Goal: Task Accomplishment & Management: Manage account settings

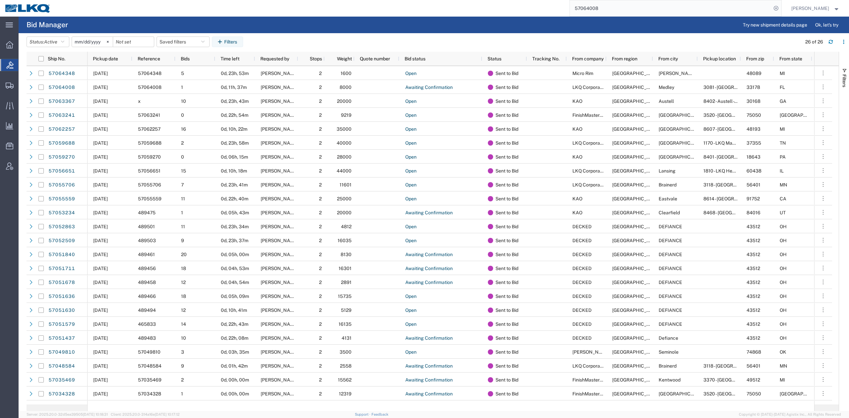
drag, startPoint x: 625, startPoint y: 3, endPoint x: 681, endPoint y: 20, distance: 58.1
click at [625, 3] on input "57064008" at bounding box center [671, 8] width 202 height 16
paste input "3914"
type input "57063914"
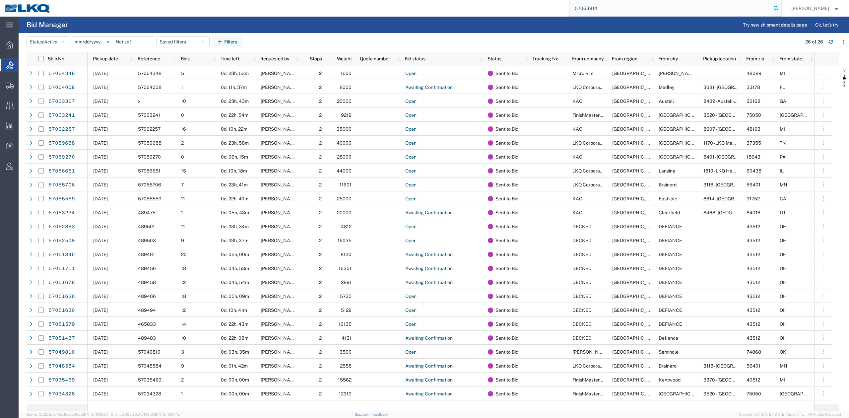
click at [781, 7] on icon at bounding box center [776, 8] width 9 height 9
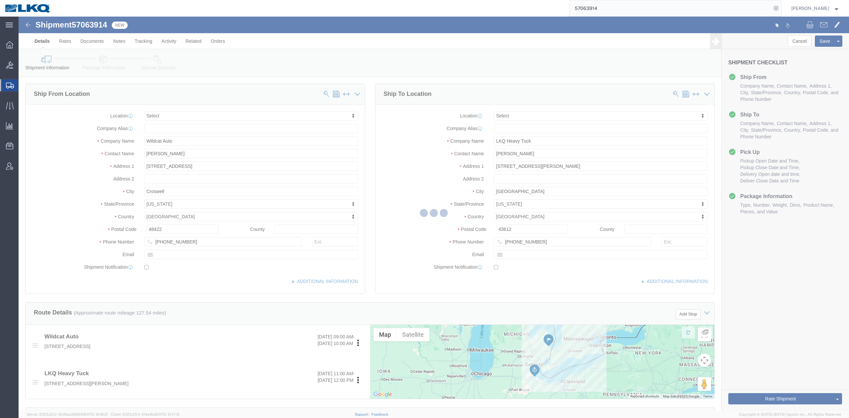
click at [382, 157] on div at bounding box center [434, 214] width 831 height 394
select select
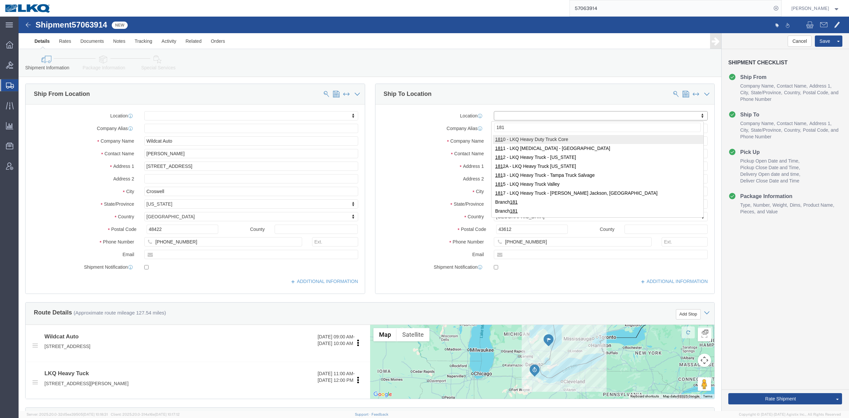
type input "1811"
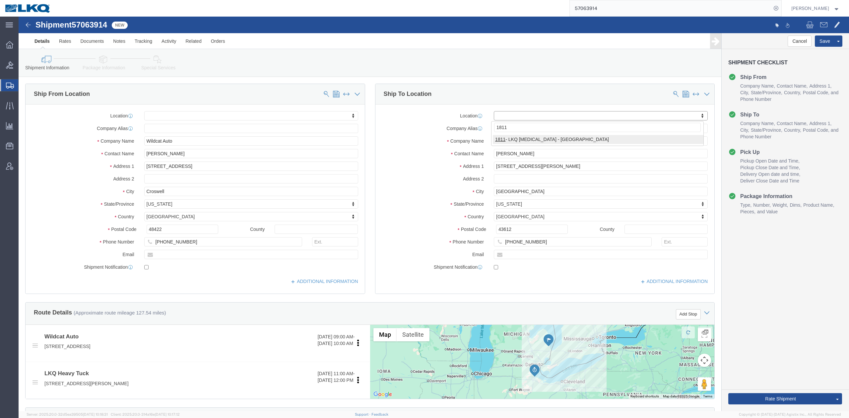
select select "27662"
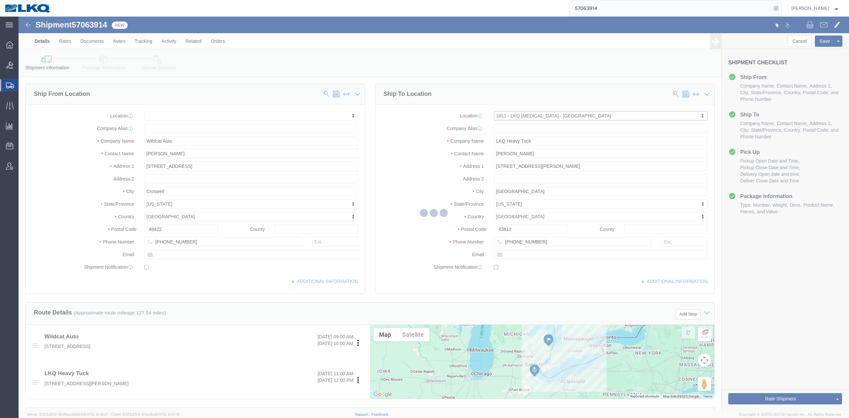
select select "OH"
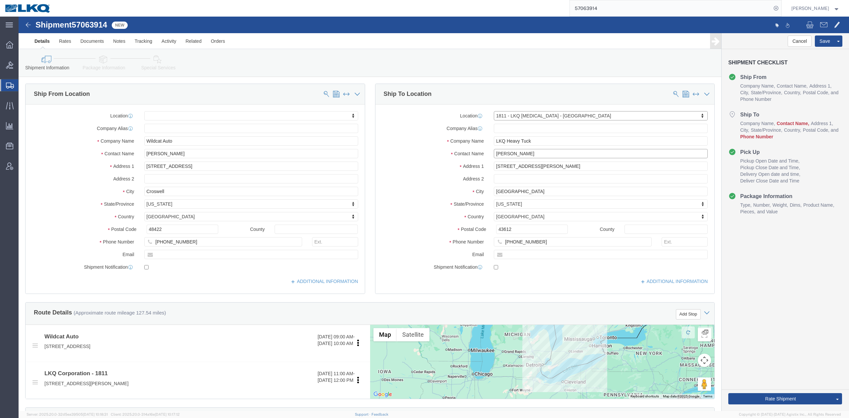
click input "Tom"
type input "Receiver"
click div "Location 1811 - LKQ Goodys - Toledo My Profile Location 1100 - LKQ Crystal Rive…"
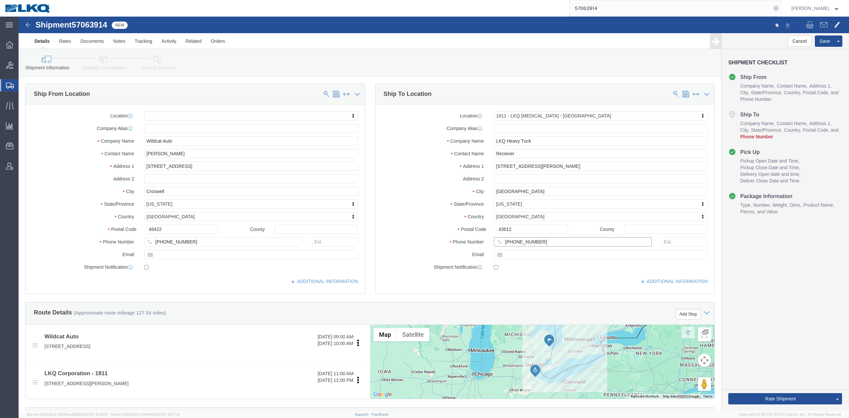
click input "419-481-8527"
type input "6150000000"
click label "Contact Name"
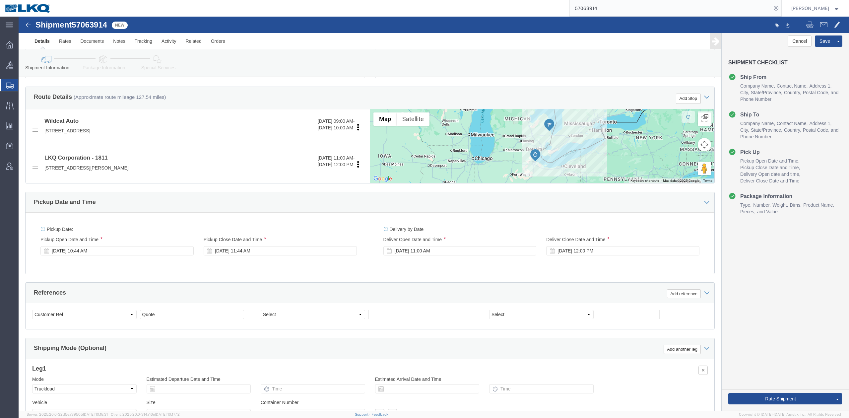
scroll to position [283, 0]
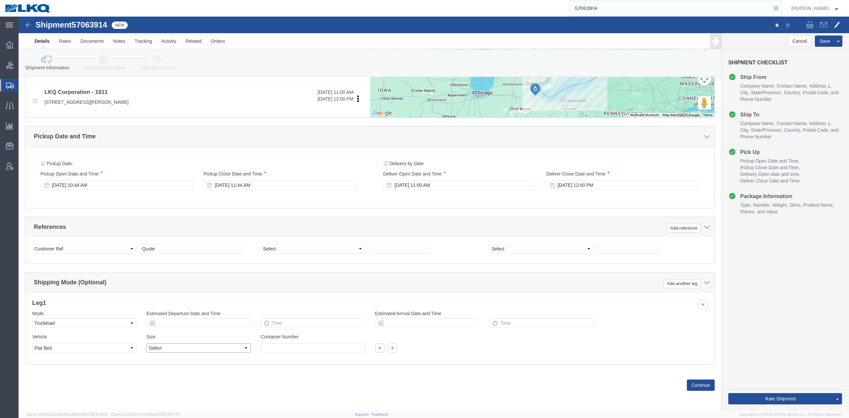
click select "Select 20 Feet 28 Feet 35 Feet 40 Feet 48 Feet 53 Feet"
select select "53FT"
click select "Select 20 Feet 28 Feet 35 Feet 40 Feet 48 Feet 53 Feet"
click div "Shipping Mode (Optional) Add another leg"
click select "Select Account Type Activity ID Airline Appointment Number ASN Batch Request # …"
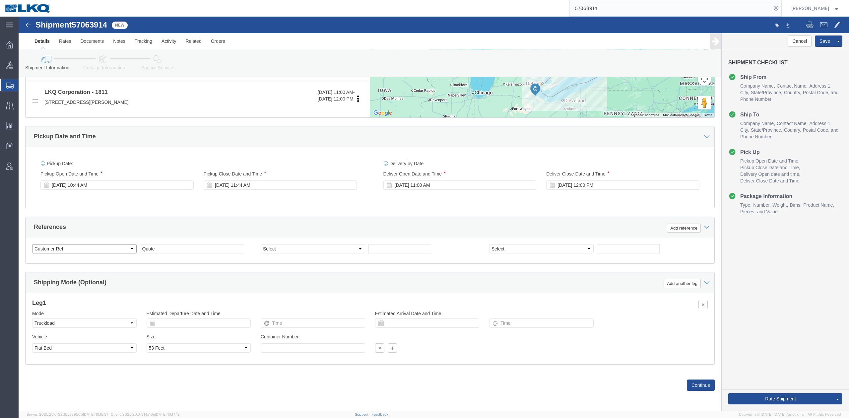
select select "QUOTENUM"
click select "Select Account Type Activity ID Airline Appointment Number ASN Batch Request # …"
type input "q"
type input "Quote Only"
select select "BOL"
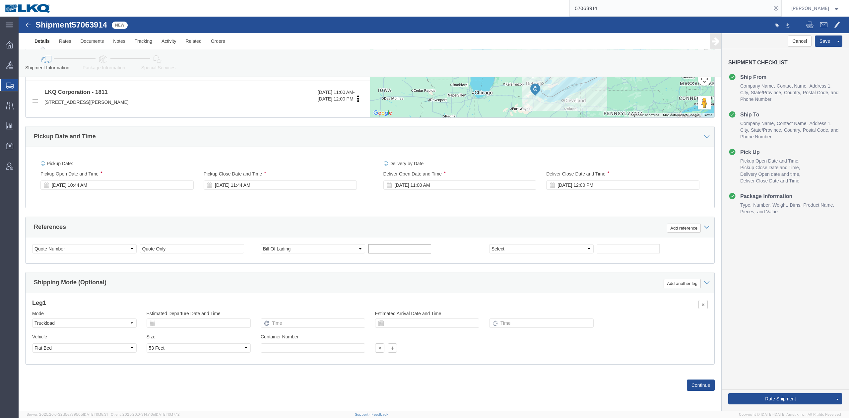
paste input "57063914"
type input "57063914"
click div "References Add reference"
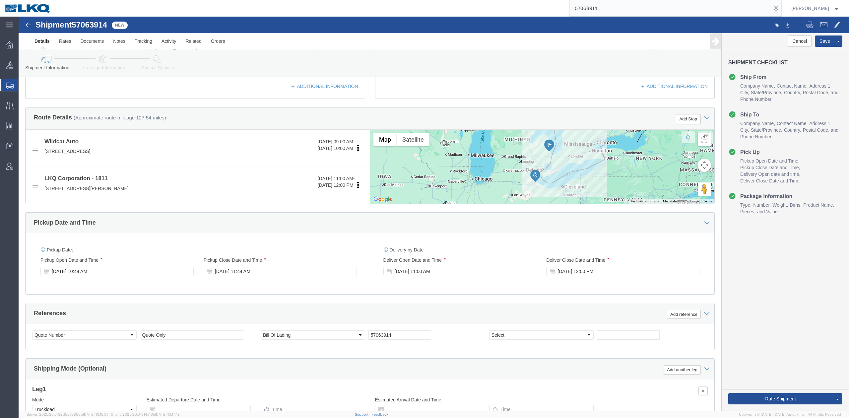
scroll to position [151, 0]
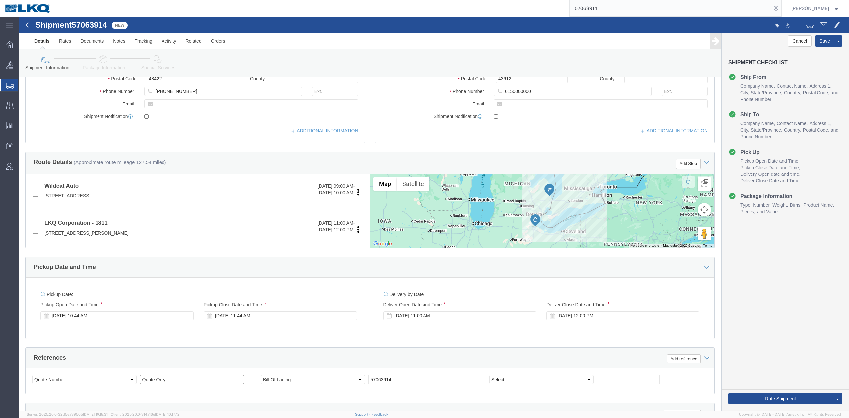
drag, startPoint x: 122, startPoint y: 366, endPoint x: 240, endPoint y: 346, distance: 119.8
click input "Quote Only"
type input "xQuote Only"
click div "References Add reference"
click div "Oct 08 2025 10:44 AM"
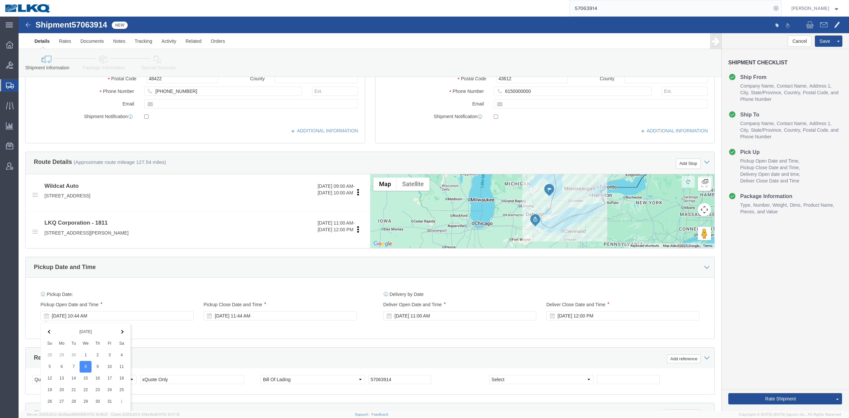
scroll to position [283, 0]
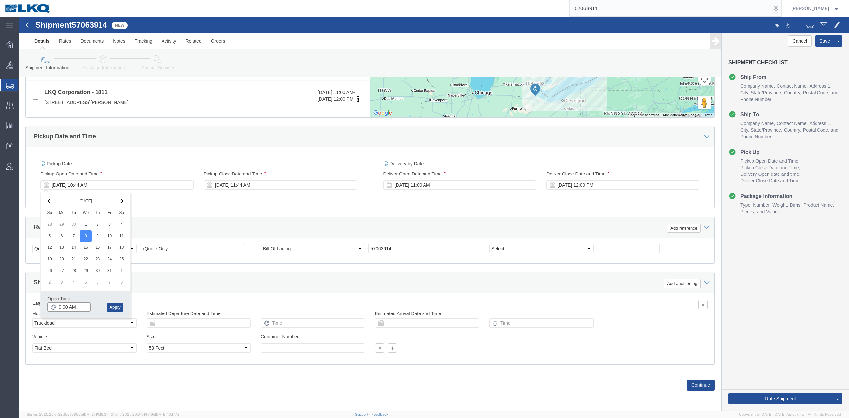
type input "9:00 AM"
click div "References Add reference"
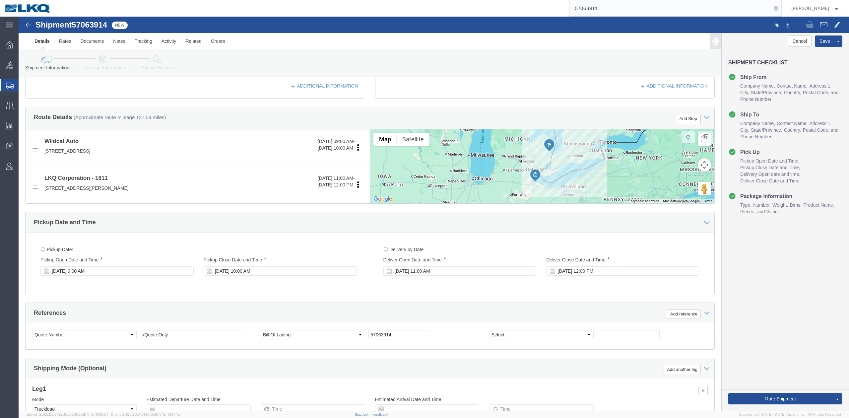
scroll to position [195, 0]
click div "Oct 09 2025 11:00 AM"
click div "Pickup Date: Pickup Start Date Pickup Start Time Pickup Open Date and Time Oct …"
click div "Oct 09 2025 12:00 PM"
type input "11:00 AM"
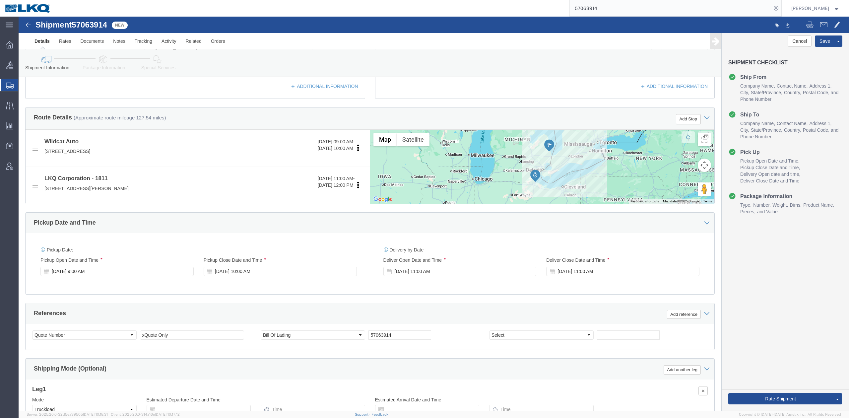
click div "Ship From Location Location My Profile Location 1100 - LKQ Crystal River 1103 -…"
click div "Oct 09 2025 11:00 AM"
type input "8:00 AM"
click div "References Add reference"
click button "Save"
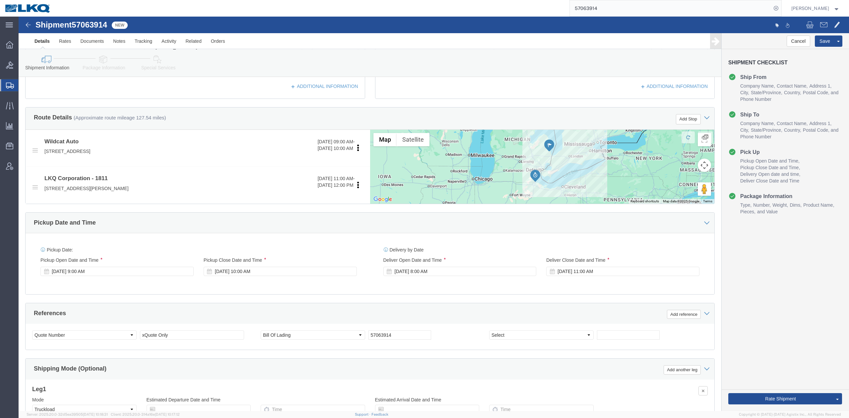
drag, startPoint x: 31, startPoint y: 95, endPoint x: 23, endPoint y: 96, distance: 8.1
click at [0, 0] on span "Shipment Manager" at bounding box center [0, 0] width 0 height 0
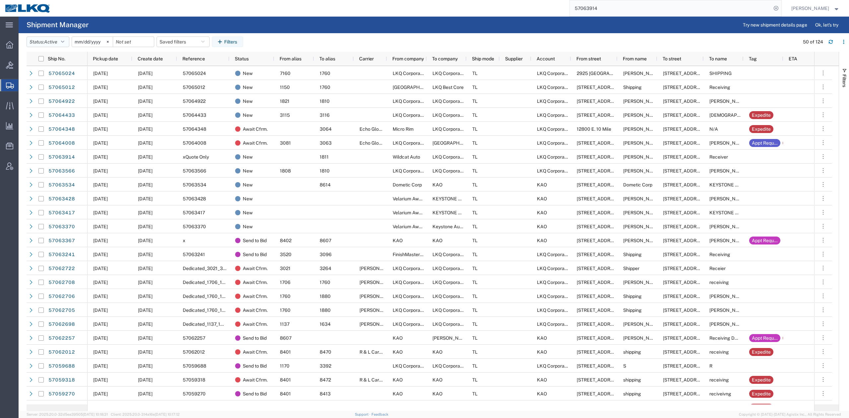
click at [50, 46] on button "Status: Active" at bounding box center [48, 41] width 43 height 11
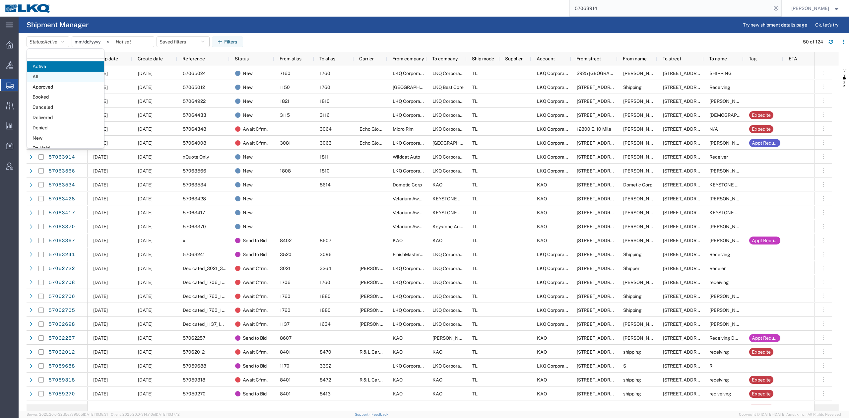
click at [47, 78] on span "All" at bounding box center [65, 77] width 77 height 10
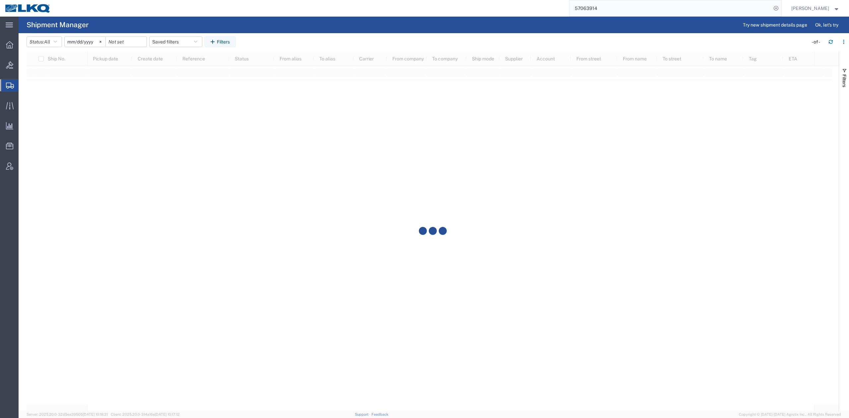
click at [77, 45] on input "[DATE]" at bounding box center [85, 42] width 41 height 10
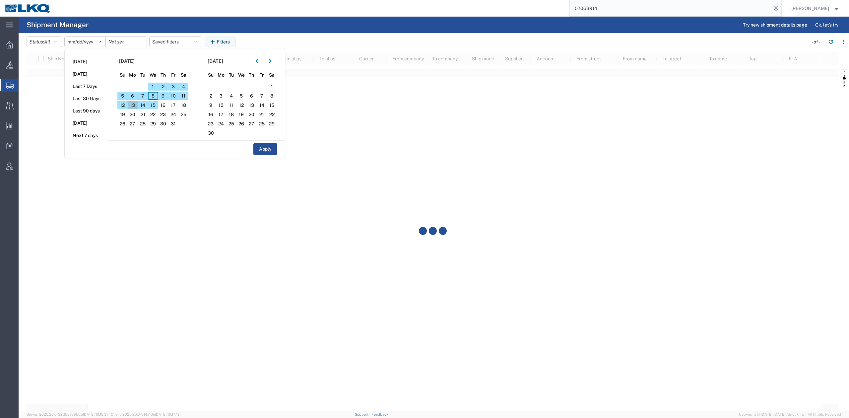
click at [133, 105] on span "13" at bounding box center [133, 105] width 10 height 8
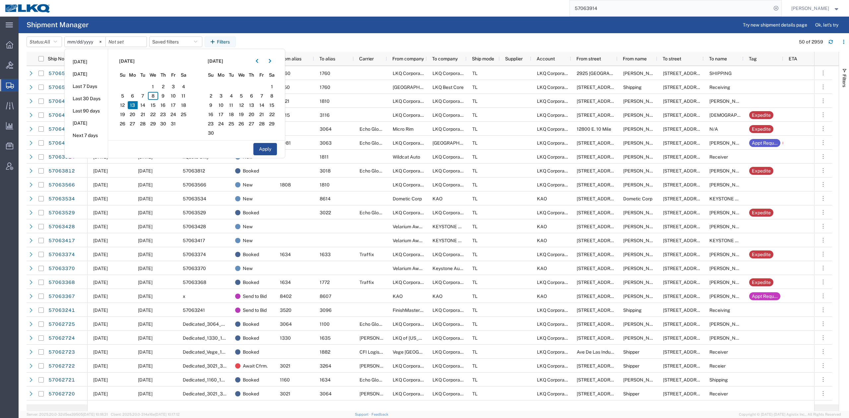
click at [277, 151] on button "Apply" at bounding box center [265, 149] width 24 height 12
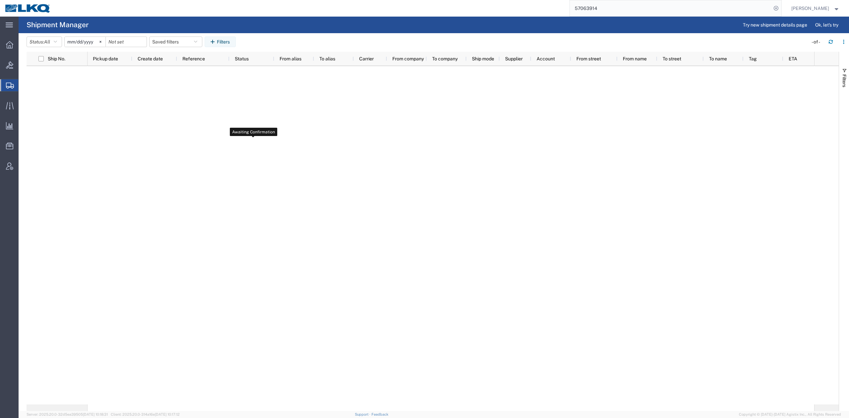
type input "2025-10-13"
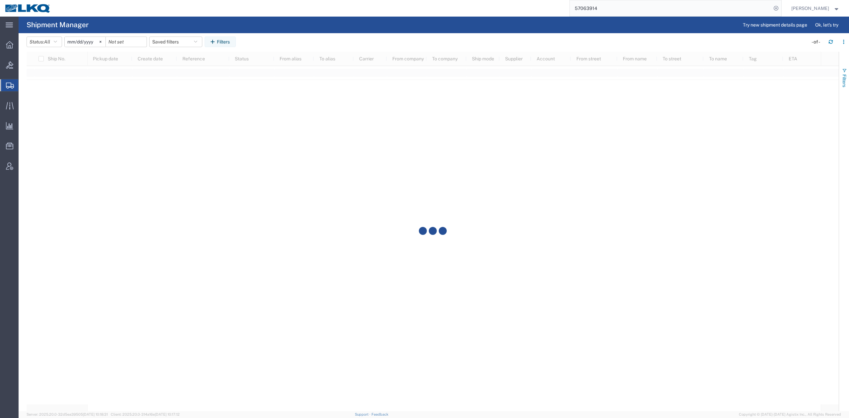
click at [845, 77] on span "Filters" at bounding box center [844, 80] width 5 height 13
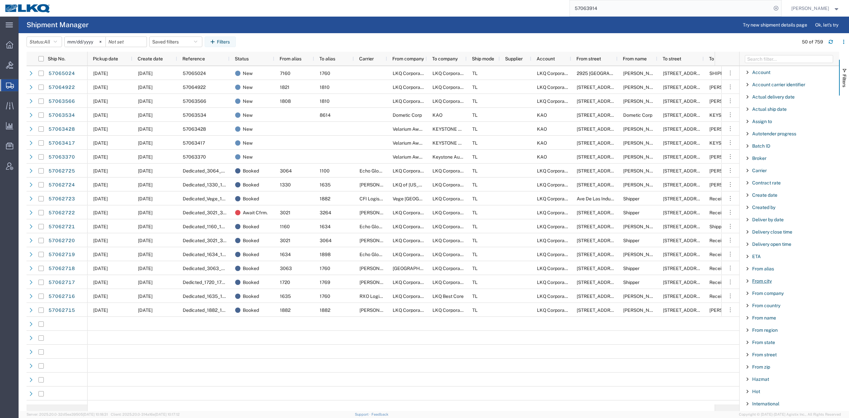
click at [765, 282] on span "From city" at bounding box center [762, 280] width 20 height 5
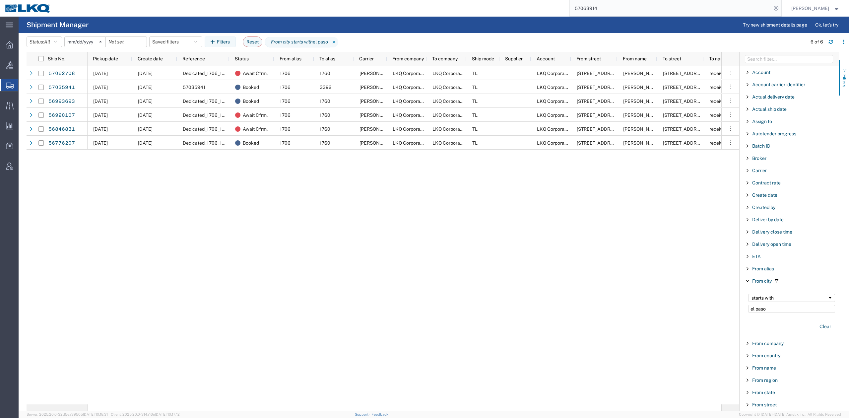
type input "el paso"
click at [847, 79] on span "Filters" at bounding box center [844, 80] width 5 height 13
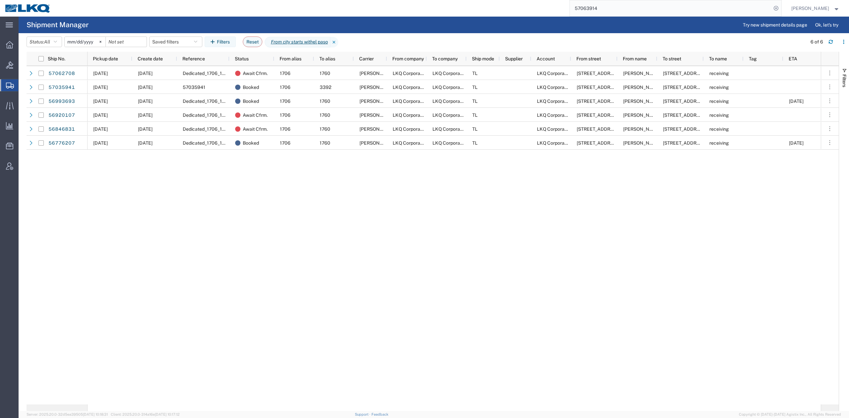
drag, startPoint x: 565, startPoint y: 227, endPoint x: 440, endPoint y: 191, distance: 130.8
click at [553, 229] on div "11/12/2025 10/08/2025 Dedicated_1706_1760_Eng Trans Await Cfrm. 1706 1760 C.H. …" at bounding box center [454, 235] width 733 height 338
click at [103, 56] on span "Pickup date" at bounding box center [105, 58] width 25 height 5
click at [588, 7] on input "57063914" at bounding box center [671, 8] width 202 height 16
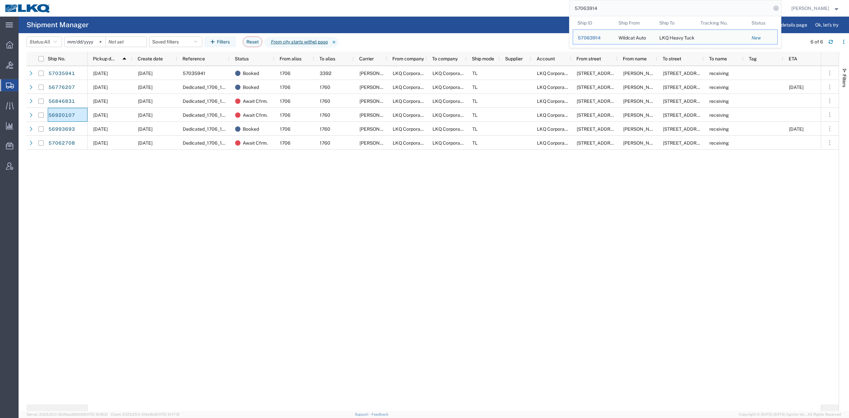
paste input "51376"
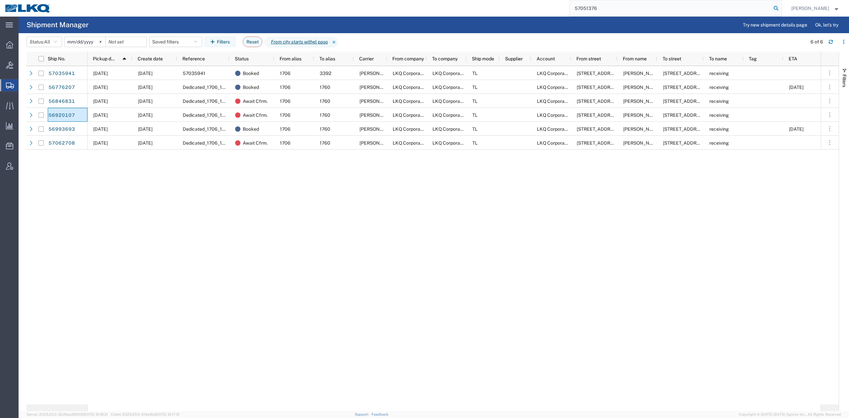
click at [781, 4] on icon at bounding box center [776, 8] width 9 height 9
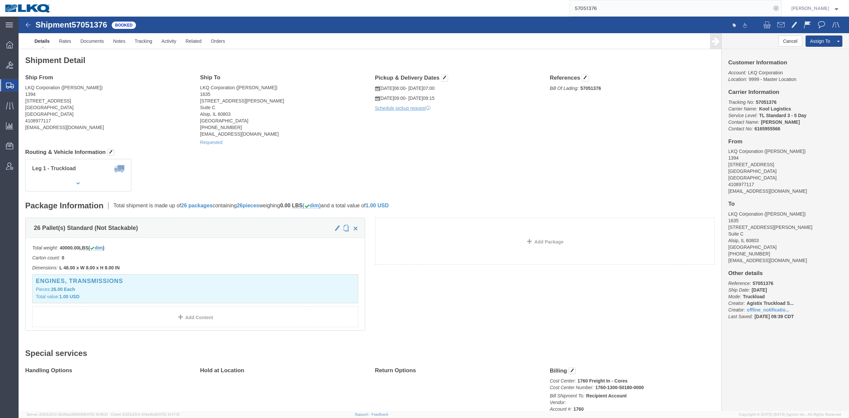
click div "Ship From LKQ Corporation (Adam Beatty) 1394 4803 Hollins Ferry Rd Halethorpe, …"
click link "Rates"
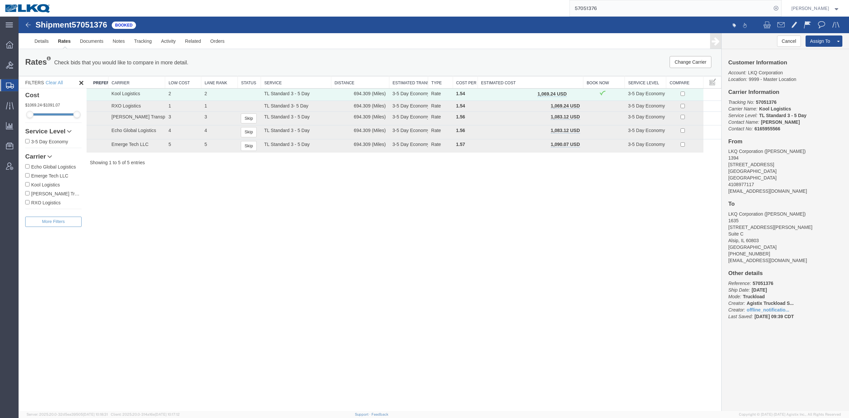
click at [614, 13] on input "57051376" at bounding box center [671, 8] width 202 height 16
click at [614, 12] on input "57051376" at bounding box center [671, 8] width 202 height 16
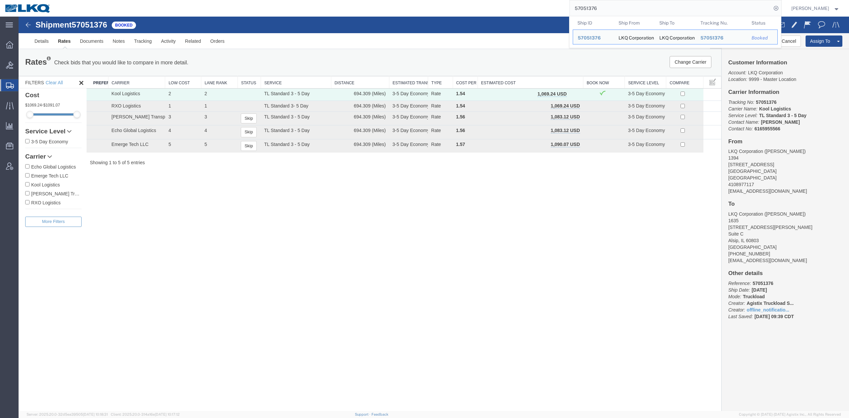
paste input "63914"
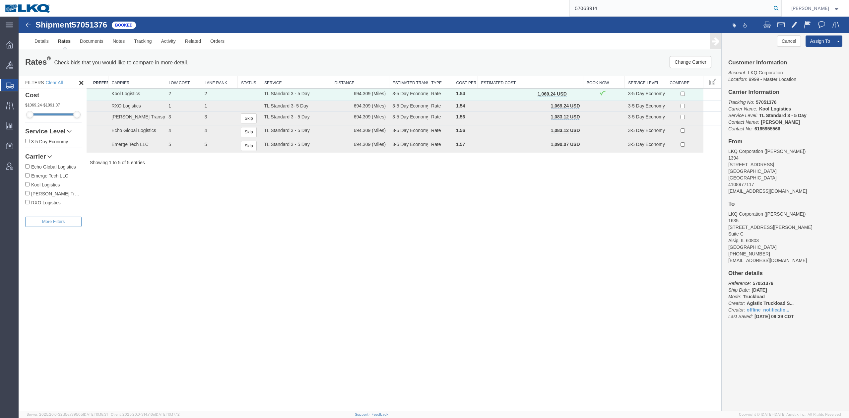
drag, startPoint x: 786, startPoint y: 11, endPoint x: 771, endPoint y: 15, distance: 14.9
click at [781, 11] on icon at bounding box center [776, 8] width 9 height 9
type input "57063914"
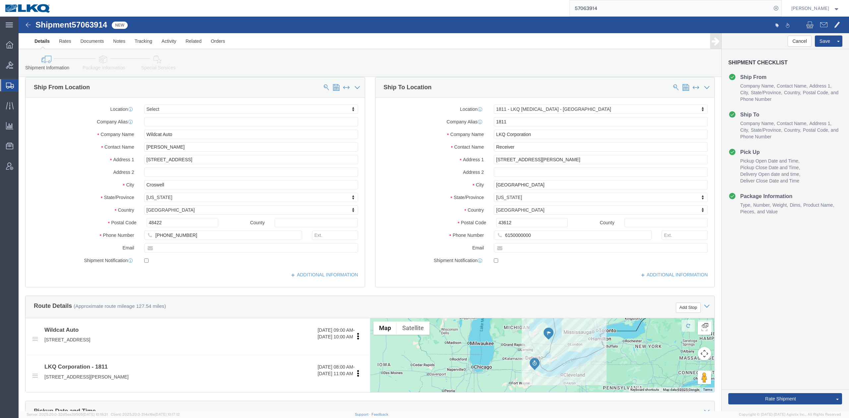
scroll to position [221, 0]
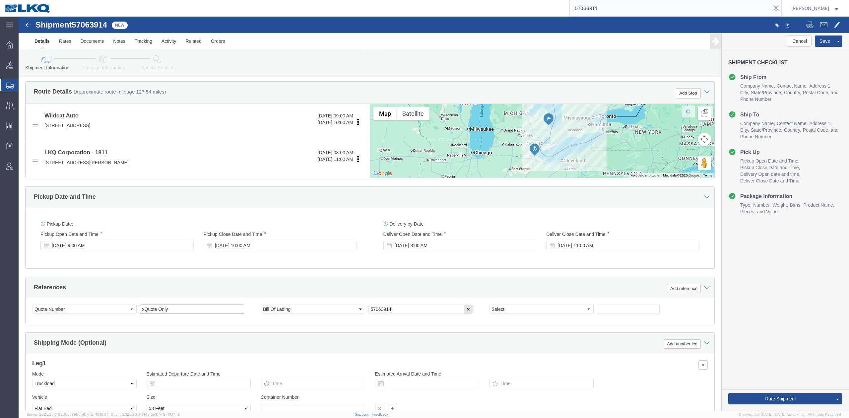
drag, startPoint x: 125, startPoint y: 290, endPoint x: 140, endPoint y: 333, distance: 45.2
click input "xQuote Only"
select select
select select "27662"
click input "xQuote Only"
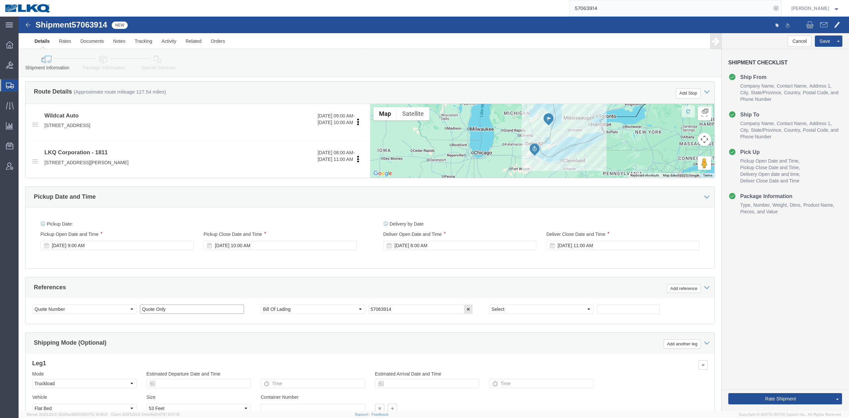
type input "Quote Only"
click select "Select Account Type Activity ID Airline Appointment Number ASN Batch Request # …"
select select "GENERAL"
click select "Select Account Type Activity ID Airline Appointment Number ASN Batch Request # …"
type input "FLATBED"
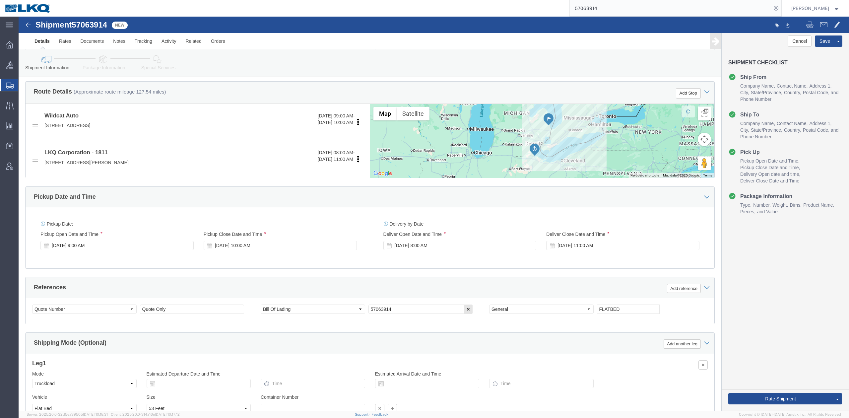
click div "References Add reference"
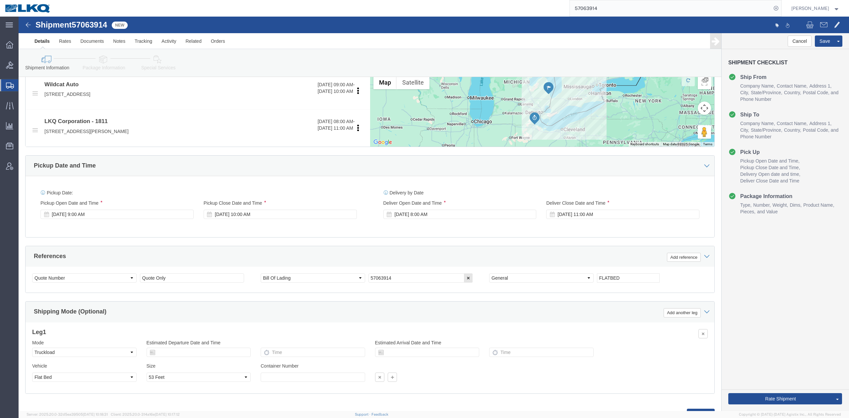
scroll to position [283, 0]
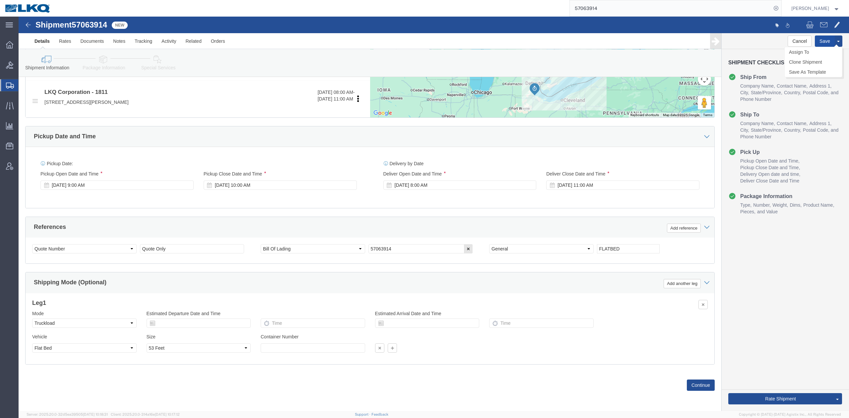
click button "Save"
click link "Special Services"
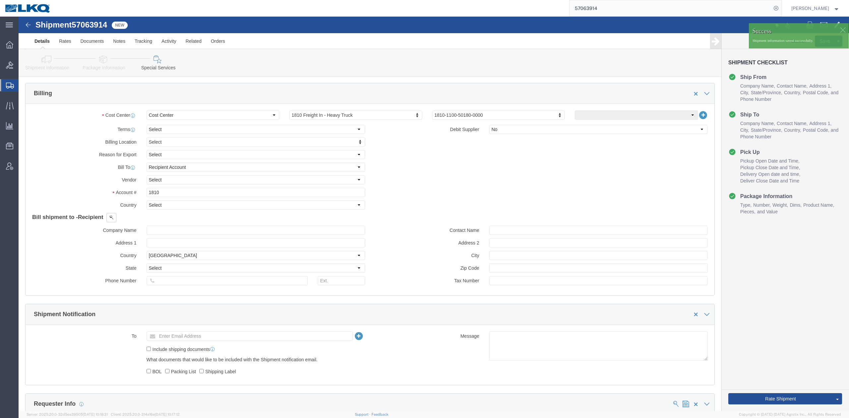
scroll to position [613, 0]
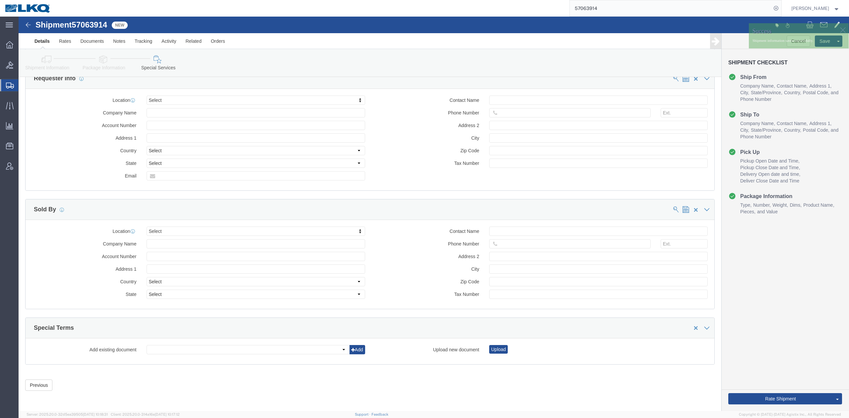
click div "Upload new document Upload"
click button "Upload"
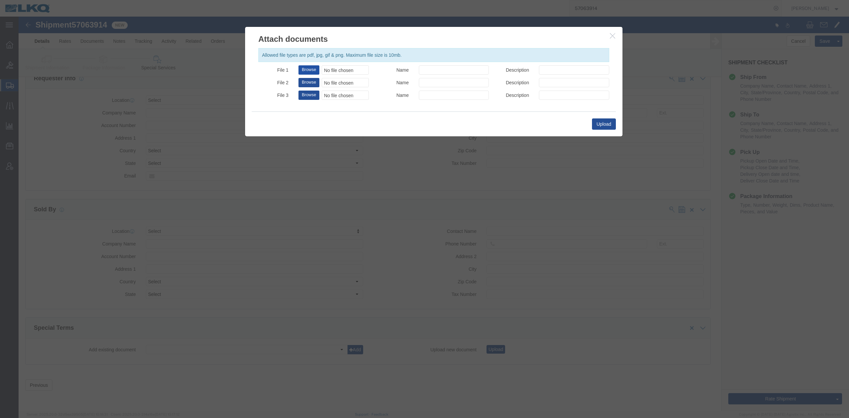
click button "Browse"
type input "C:\fakepath\Flatbed Required.jpg"
drag, startPoint x: 419, startPoint y: 53, endPoint x: 425, endPoint y: 59, distance: 8.0
click input "Name"
type input "FLATBED REQUIRED"
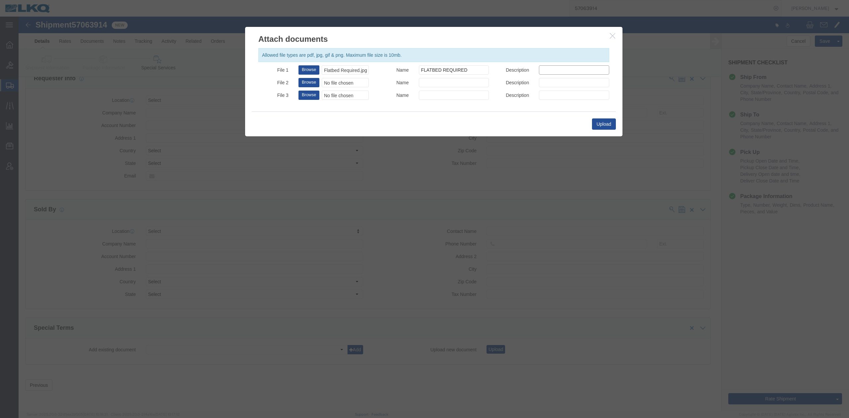
drag, startPoint x: 535, startPoint y: 53, endPoint x: 538, endPoint y: 55, distance: 4.0
click input "Description"
type input "FLATBED REQUIRED"
drag, startPoint x: 586, startPoint y: 118, endPoint x: 588, endPoint y: 111, distance: 6.6
click div "Upload"
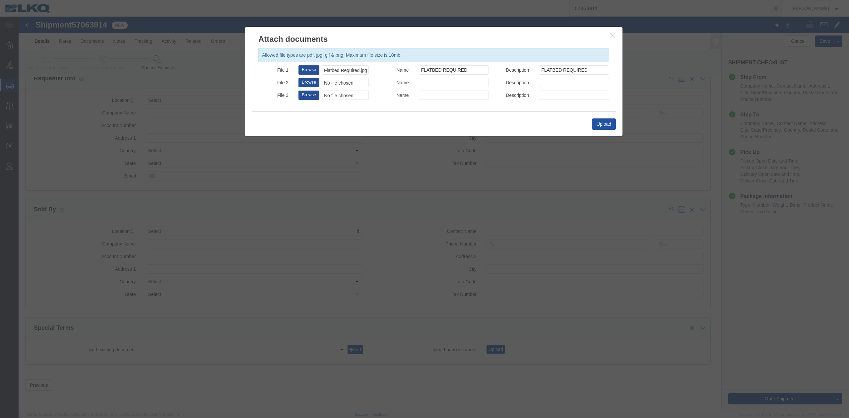
click button "Upload"
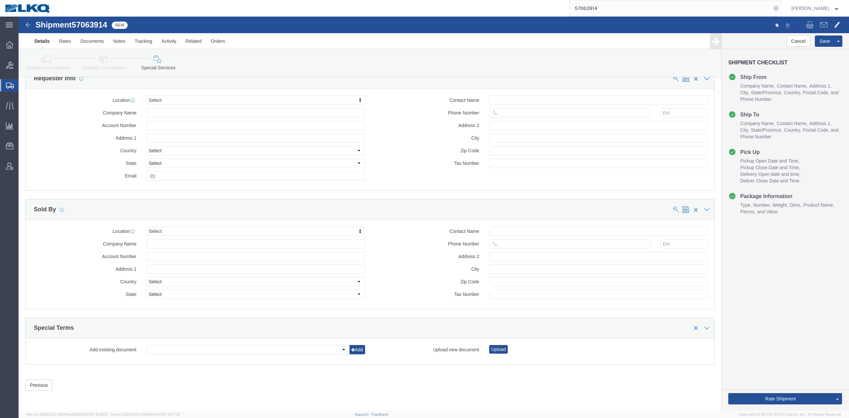
click link "Details"
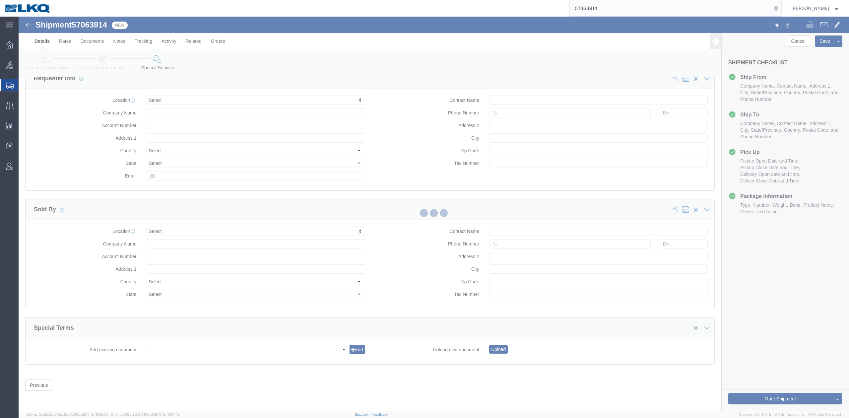
select select "27662"
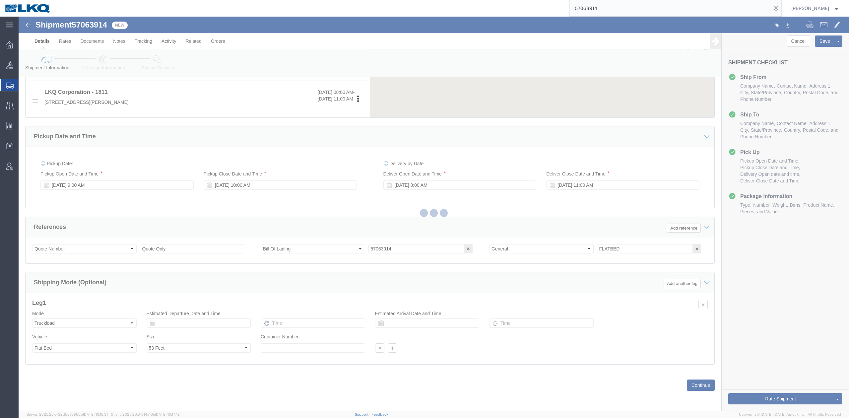
scroll to position [283, 0]
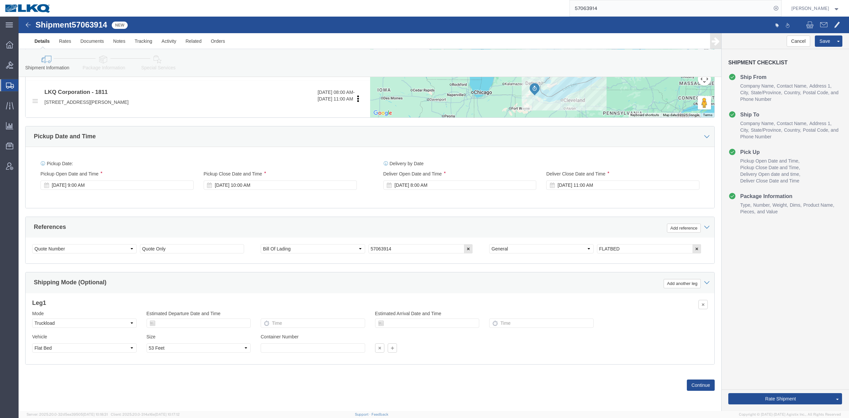
drag, startPoint x: 148, startPoint y: 43, endPoint x: 422, endPoint y: 138, distance: 290.2
click icon
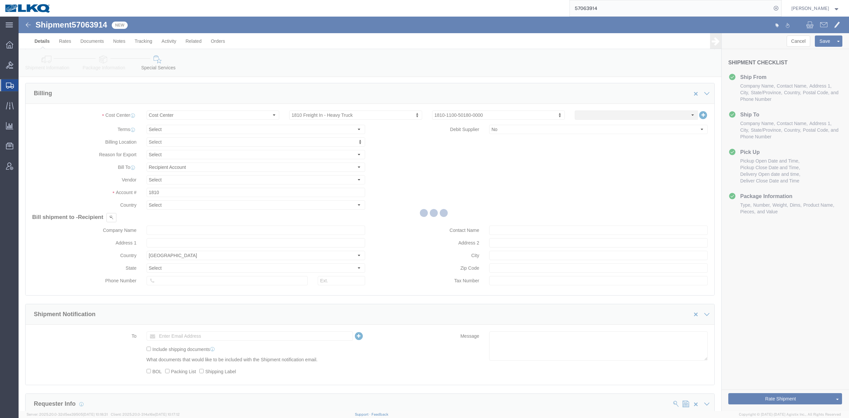
scroll to position [639, 0]
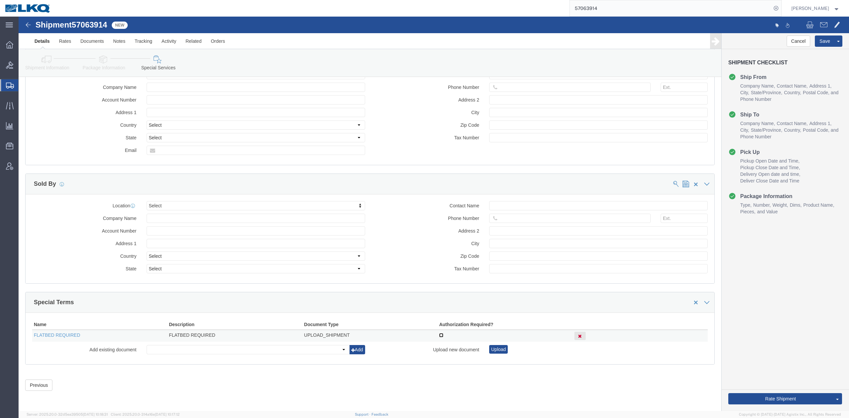
click input "checkbox"
checkbox input "true"
click link "Send To Bid"
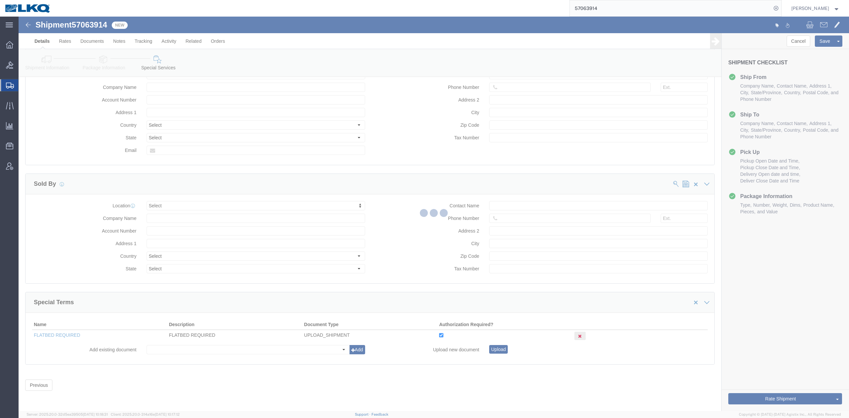
select select "TL"
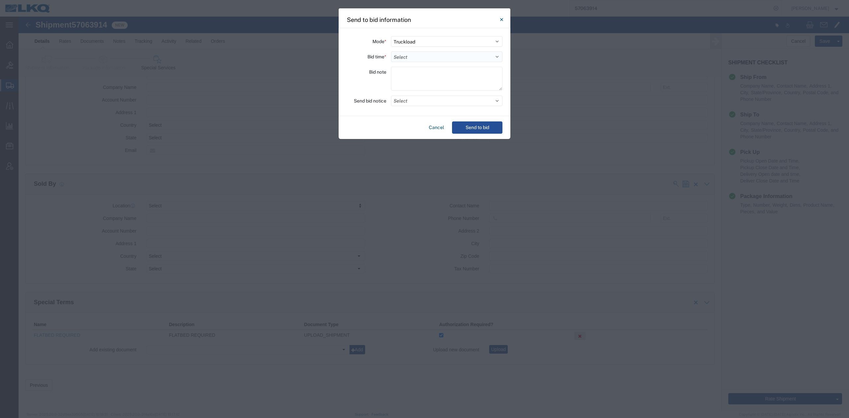
click at [396, 55] on select "Select 30 Min (Rush) 1 Hour (Rush) 2 Hours (Rush) 4 Hours (Rush) 8 Hours (Rush)…" at bounding box center [446, 56] width 111 height 11
select select "12"
click at [391, 51] on select "Select 30 Min (Rush) 1 Hour (Rush) 2 Hours (Rush) 4 Hours (Rush) 8 Hours (Rush)…" at bounding box center [446, 56] width 111 height 11
click at [401, 103] on button "Select" at bounding box center [446, 101] width 111 height 11
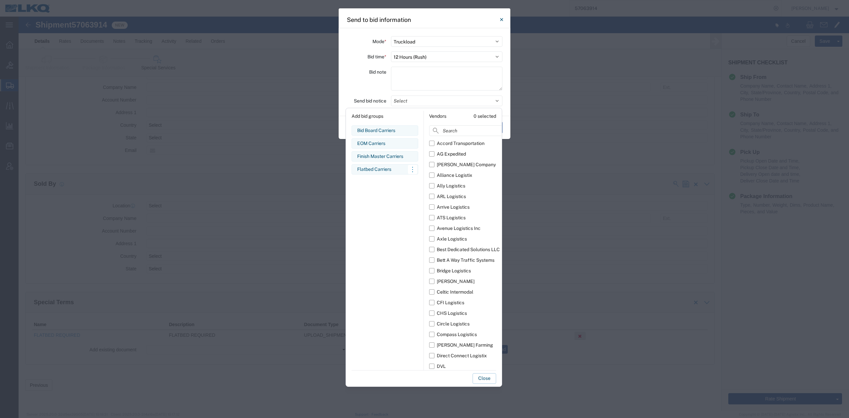
click at [375, 169] on div "Flatbed Carriers" at bounding box center [384, 169] width 55 height 7
click at [487, 378] on button "Close" at bounding box center [485, 378] width 24 height 11
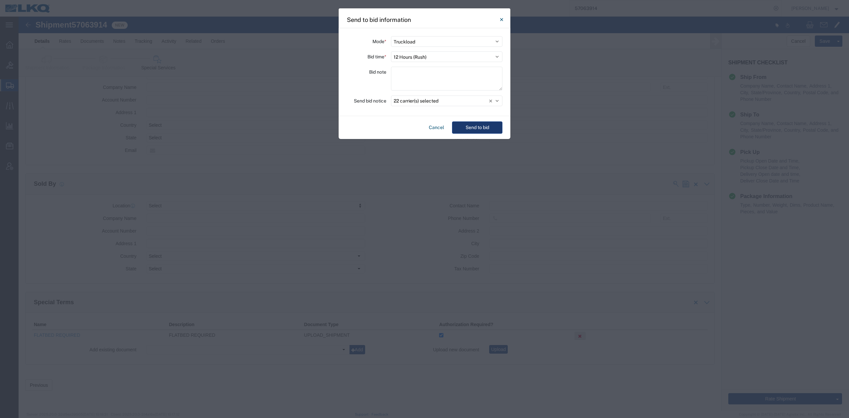
click at [471, 124] on button "Send to bid" at bounding box center [477, 127] width 50 height 12
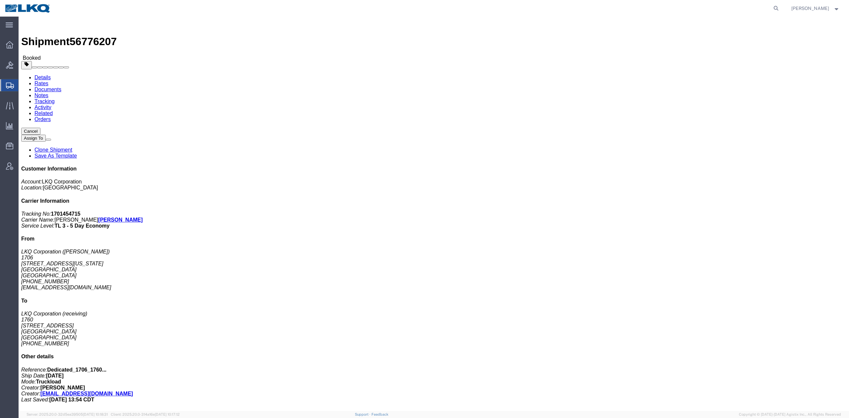
click div "Leg 1 - Truckload Vehicle 1: Standard Dry Van (53 Feet) Number of trucks: 1"
click link "Rates"
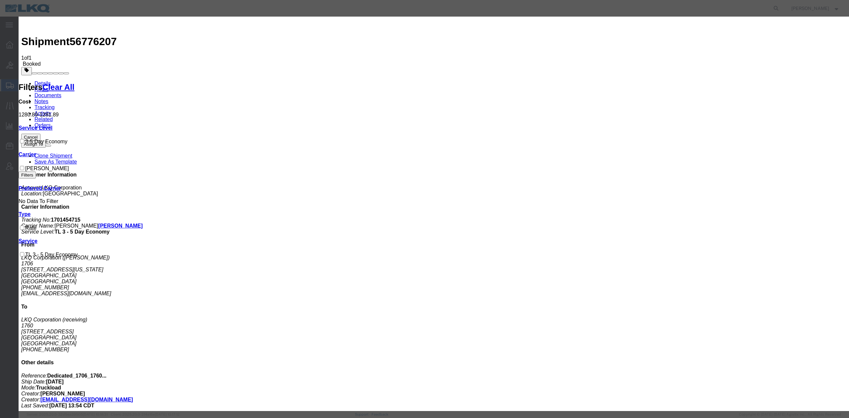
type input "1042.58"
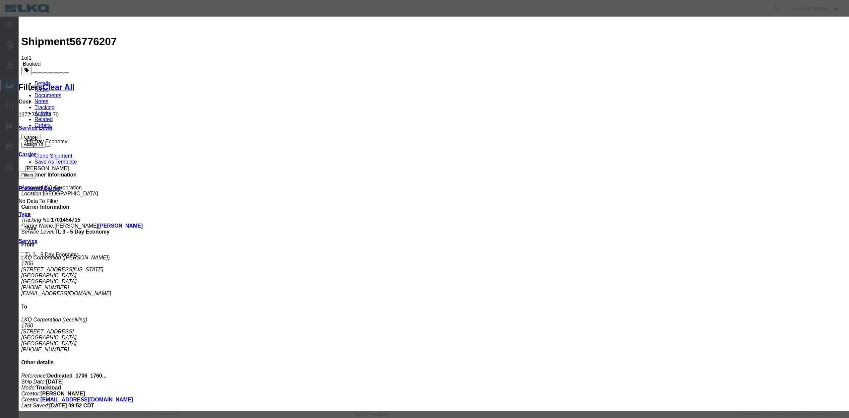
drag, startPoint x: 482, startPoint y: 54, endPoint x: 382, endPoint y: 71, distance: 101.5
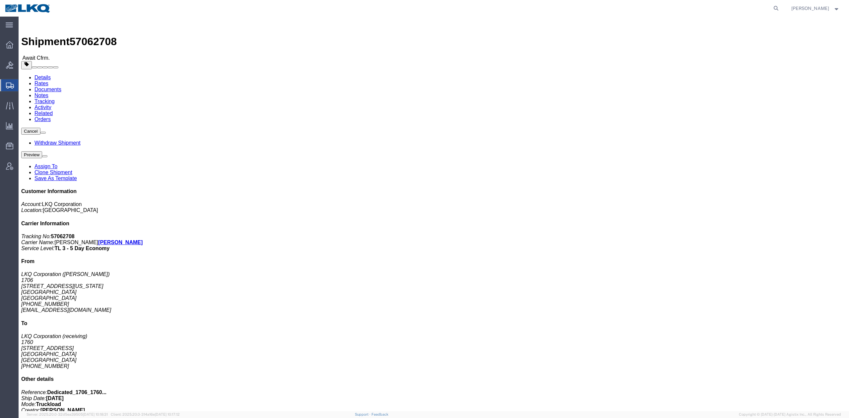
click link "Rates"
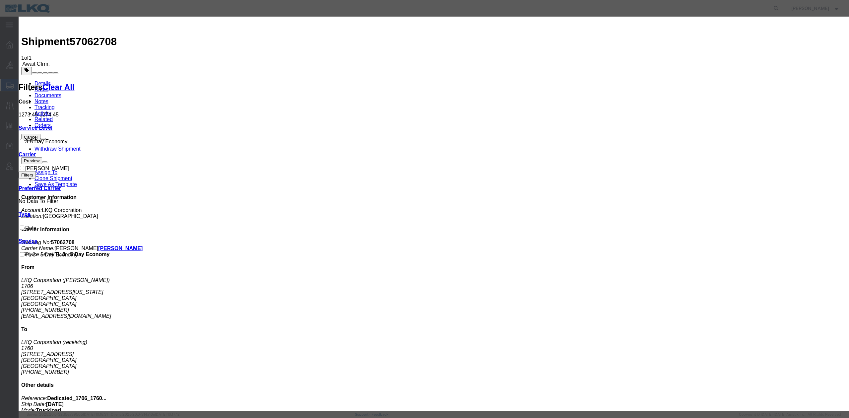
paste input "1042.5"
type input "1042.58"
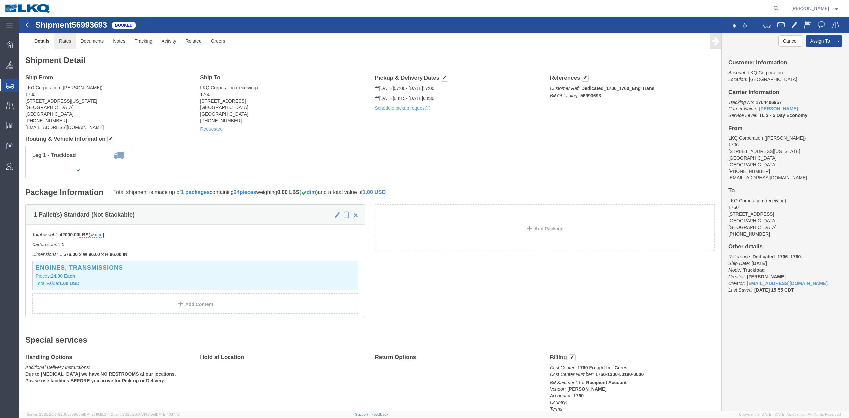
click link "Rates"
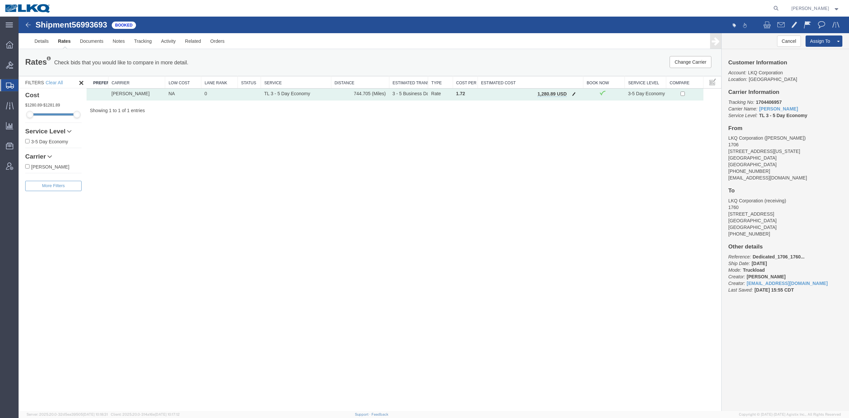
click at [571, 91] on button "button" at bounding box center [574, 94] width 9 height 9
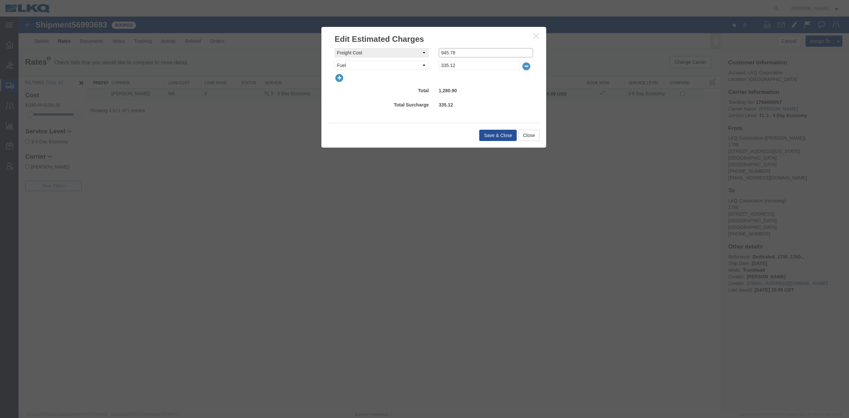
click at [458, 53] on input "945.78" at bounding box center [486, 52] width 94 height 9
click at [458, 52] on input "945.78" at bounding box center [486, 52] width 94 height 9
paste input "1042.5"
type input "1042.58"
click at [498, 134] on button "Save & Close" at bounding box center [497, 135] width 37 height 11
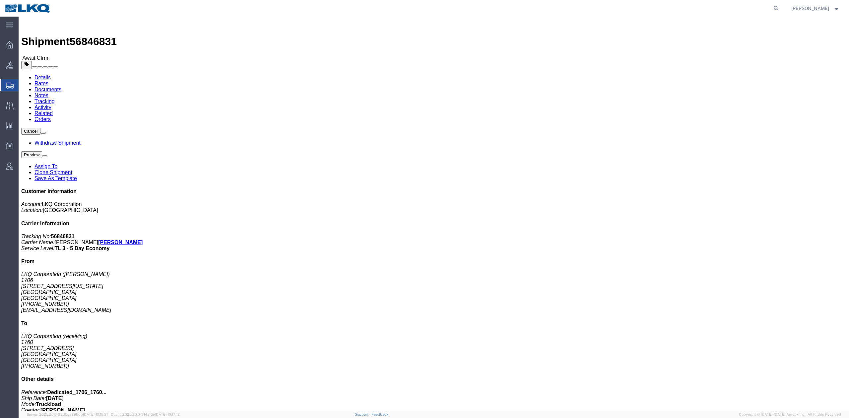
click link "Rates"
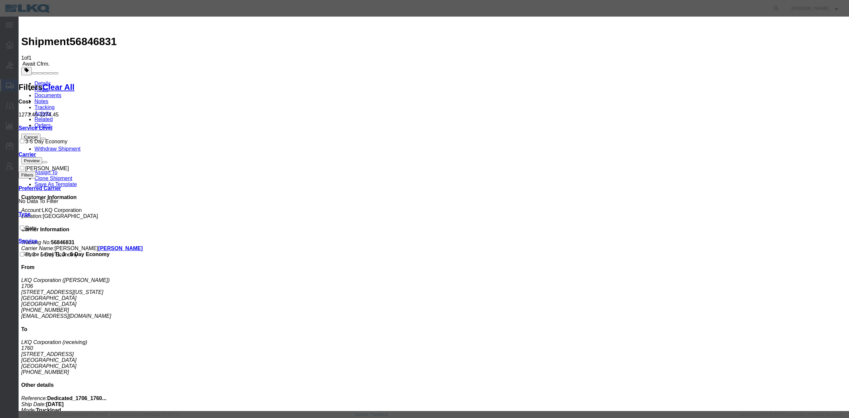
paste input "1042.5"
type input "1042.58"
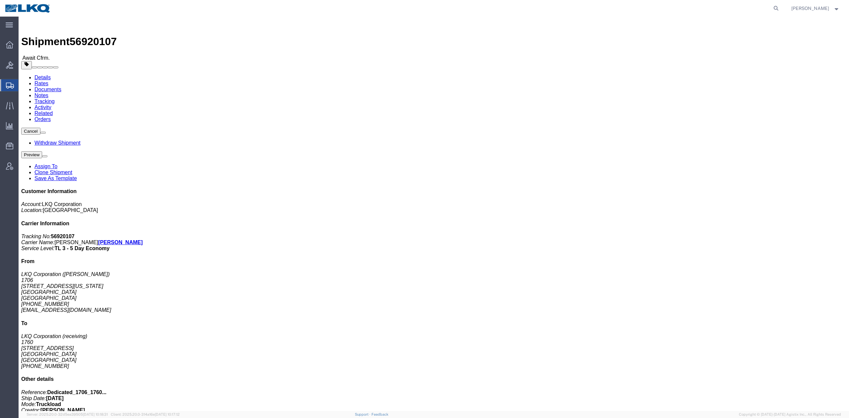
click link "Rates"
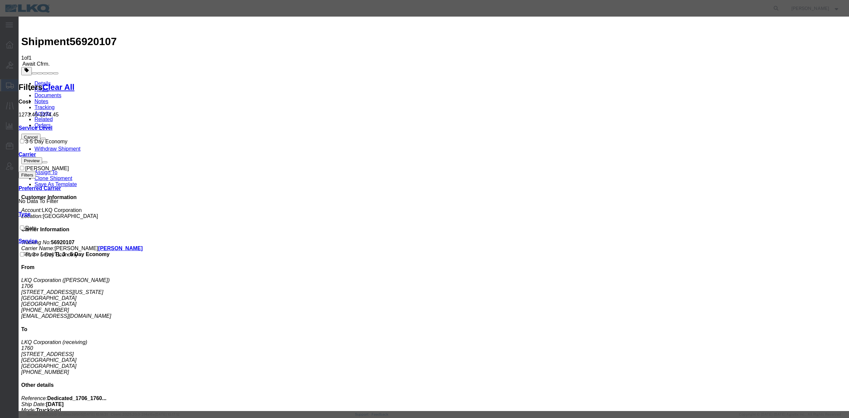
paste input "1042.5"
type input "1042.58"
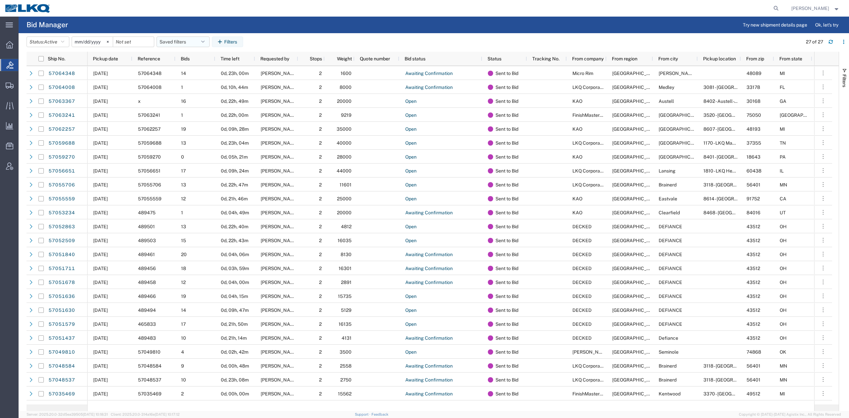
drag, startPoint x: 124, startPoint y: 60, endPoint x: 175, endPoint y: 42, distance: 53.9
click at [124, 60] on div "Pickup date" at bounding box center [111, 58] width 37 height 11
click at [175, 42] on button "Saved filters" at bounding box center [183, 41] width 53 height 11
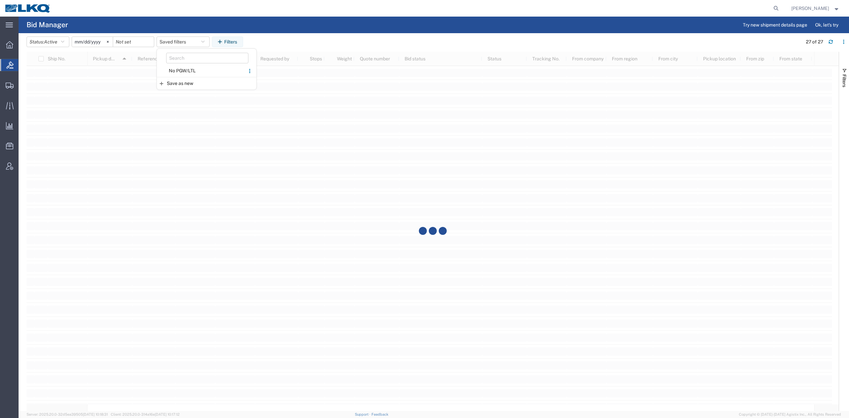
drag, startPoint x: 186, startPoint y: 73, endPoint x: 190, endPoint y: 68, distance: 6.3
click at [186, 73] on span "No PGW/LTL" at bounding box center [201, 71] width 87 height 12
type input "[DATE]"
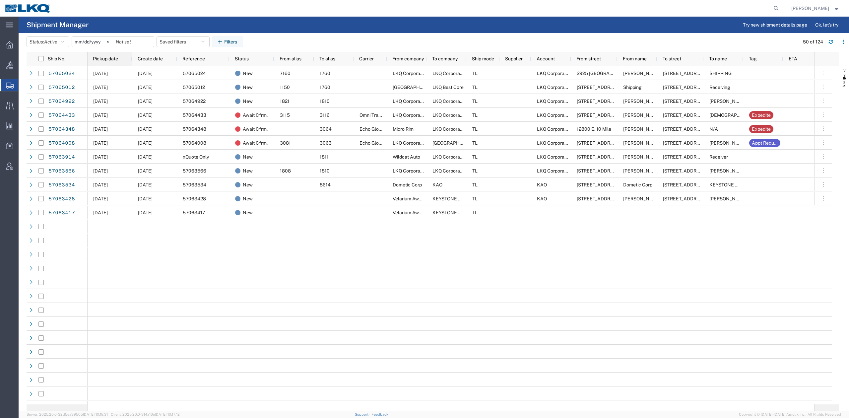
click at [120, 58] on div "Pickup date" at bounding box center [111, 58] width 37 height 11
click at [189, 37] on button "Saved filters" at bounding box center [183, 41] width 53 height 11
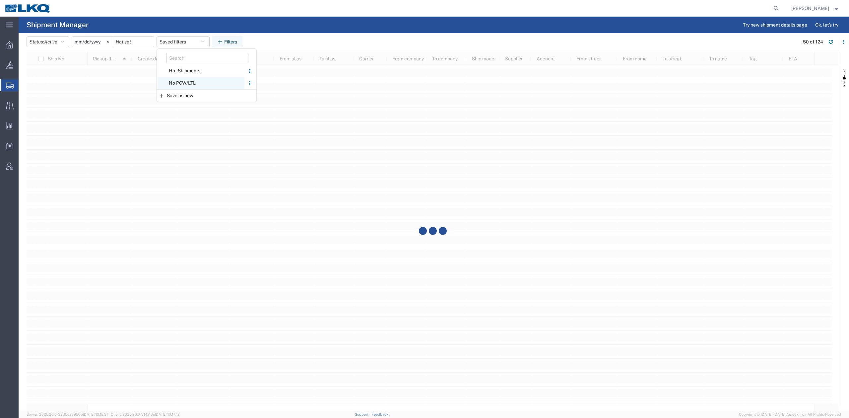
click at [192, 83] on span "No PGW/LTL" at bounding box center [201, 83] width 87 height 12
type input "[DATE]"
click at [323, 31] on agx-page-header "Shipment Manager Try new shipment details page Ok, let's try" at bounding box center [434, 25] width 831 height 17
